Goal: Task Accomplishment & Management: Use online tool/utility

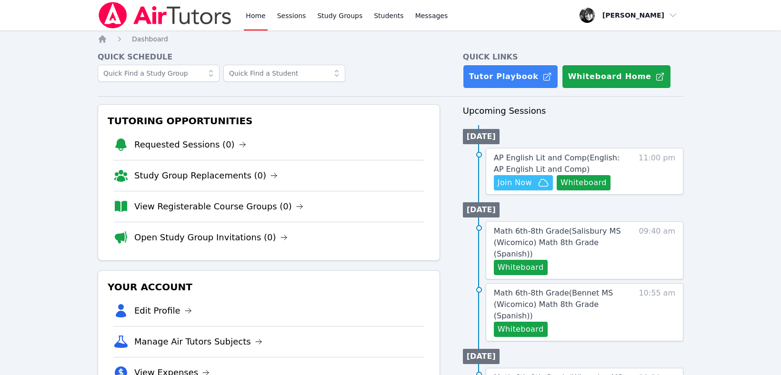
scroll to position [8, 0]
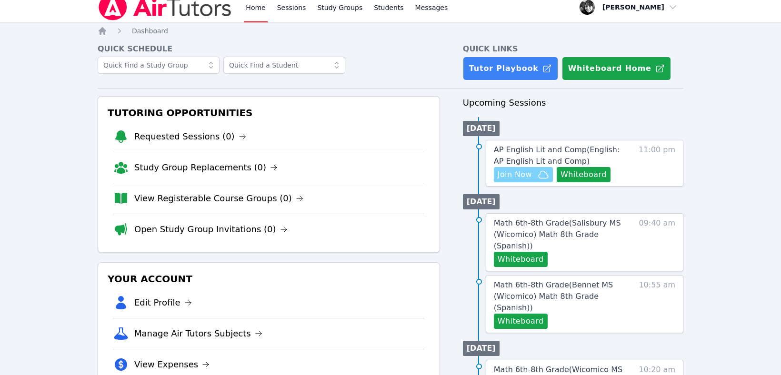
click at [526, 177] on span "Join Now" at bounding box center [515, 174] width 34 height 11
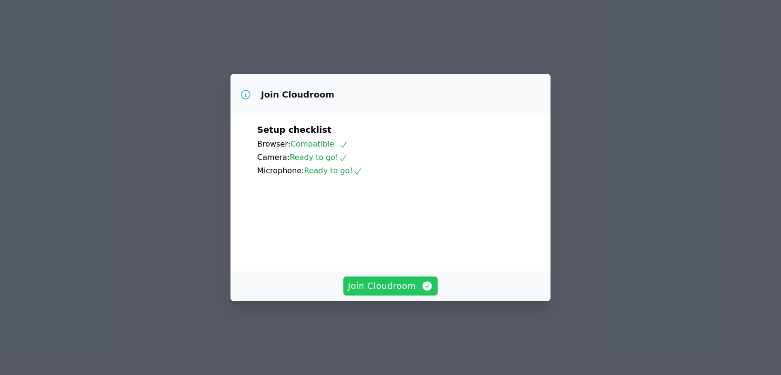
click at [393, 293] on span "Join Cloudroom" at bounding box center [390, 286] width 85 height 13
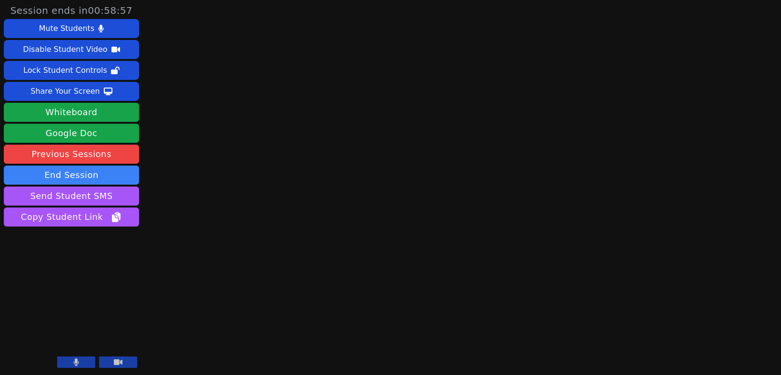
click at [117, 364] on icon at bounding box center [118, 363] width 9 height 6
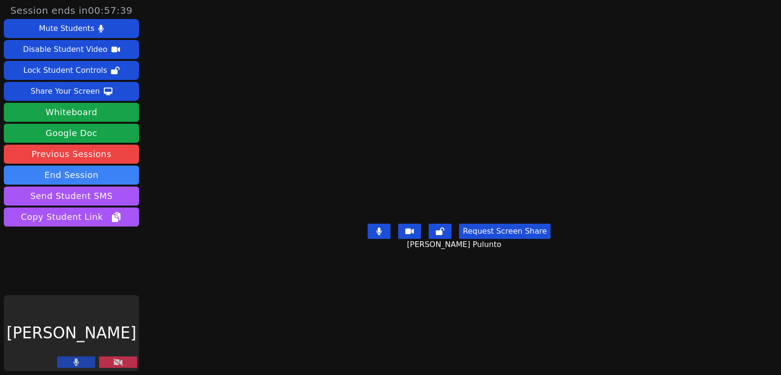
click at [125, 362] on button at bounding box center [118, 362] width 38 height 11
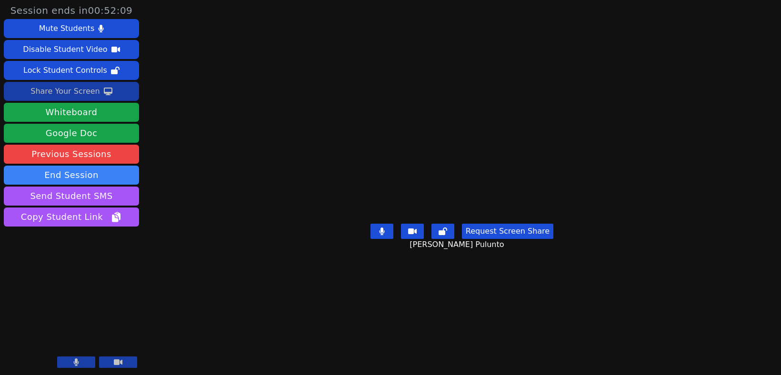
click at [71, 95] on div "Share Your Screen" at bounding box center [65, 91] width 70 height 15
click at [81, 111] on button "Whiteboard" at bounding box center [71, 112] width 135 height 19
click at [89, 92] on div "Share Your Screen" at bounding box center [65, 91] width 70 height 15
click at [70, 171] on button "End Session" at bounding box center [71, 175] width 135 height 19
